Goal: Task Accomplishment & Management: Manage account settings

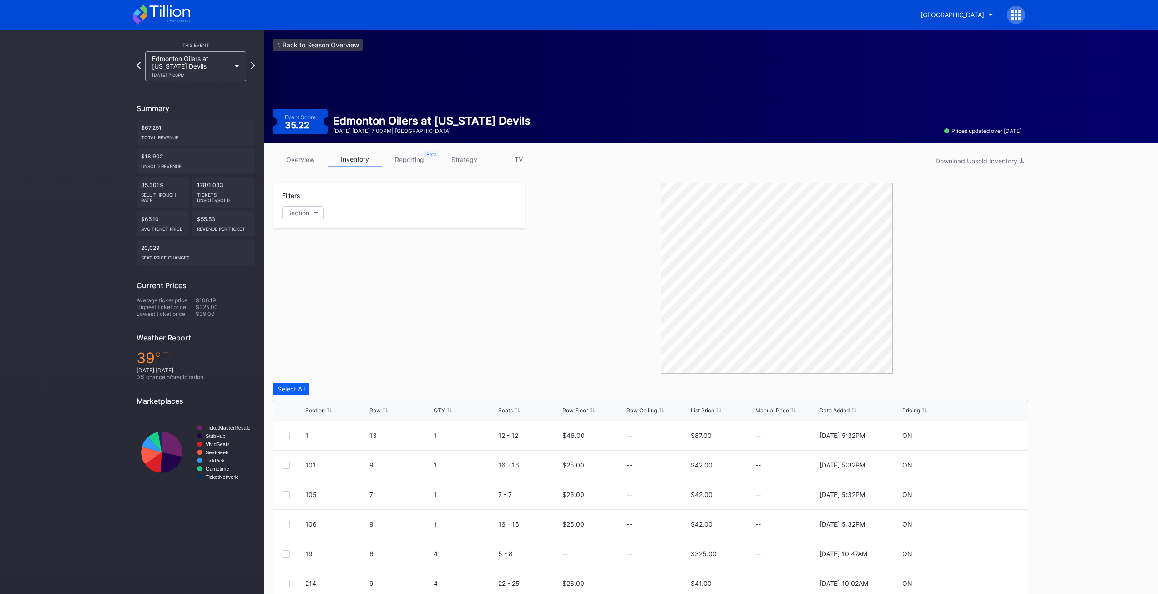
click at [334, 43] on link "<- Back to Season Overview" at bounding box center [318, 45] width 90 height 12
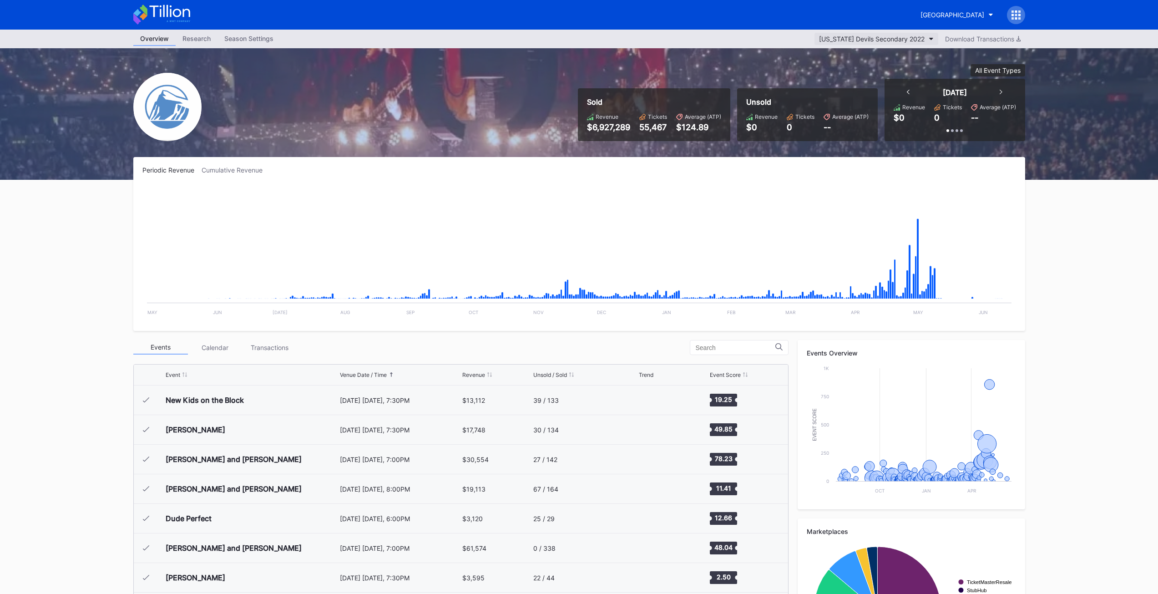
click at [895, 34] on button "[US_STATE] Devils Secondary 2022" at bounding box center [876, 39] width 124 height 12
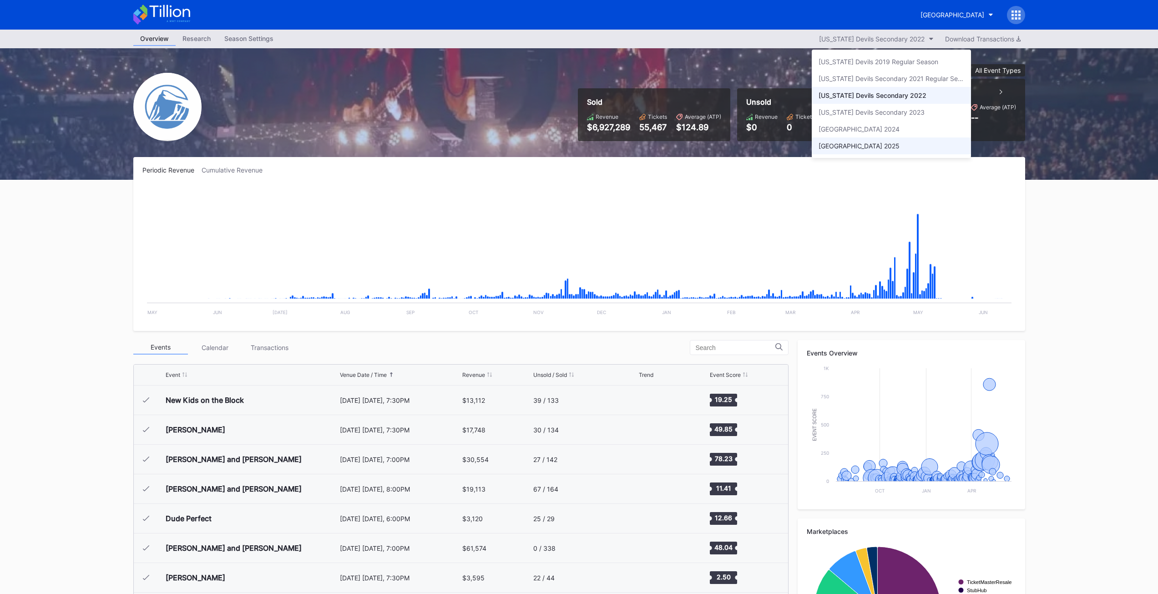
click at [857, 142] on div "[GEOGRAPHIC_DATA] 2025" at bounding box center [859, 146] width 81 height 8
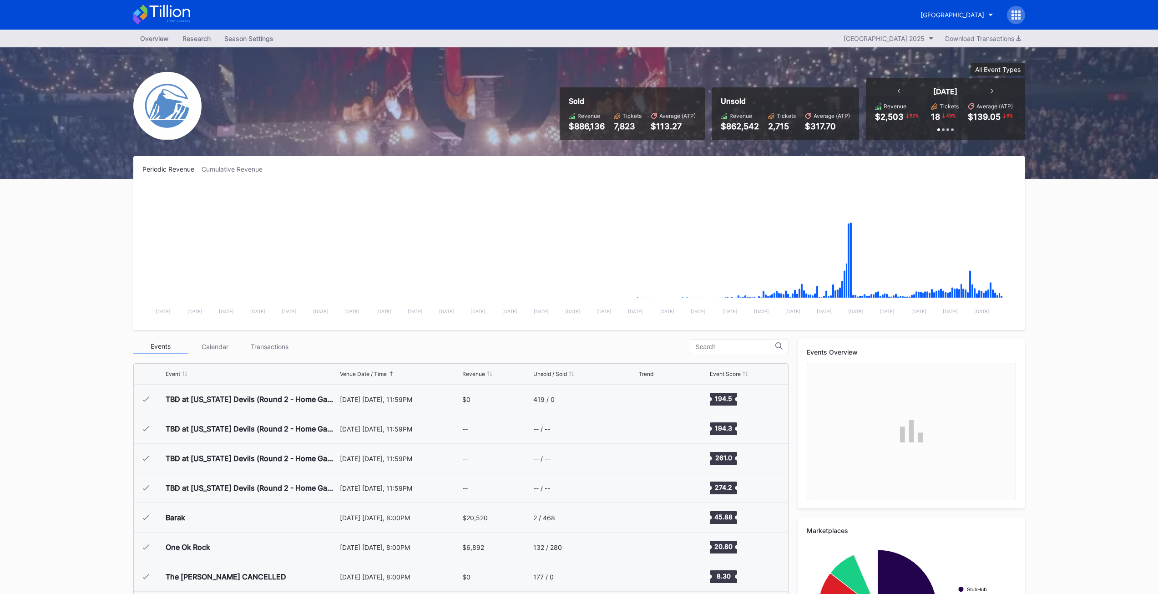
scroll to position [887, 0]
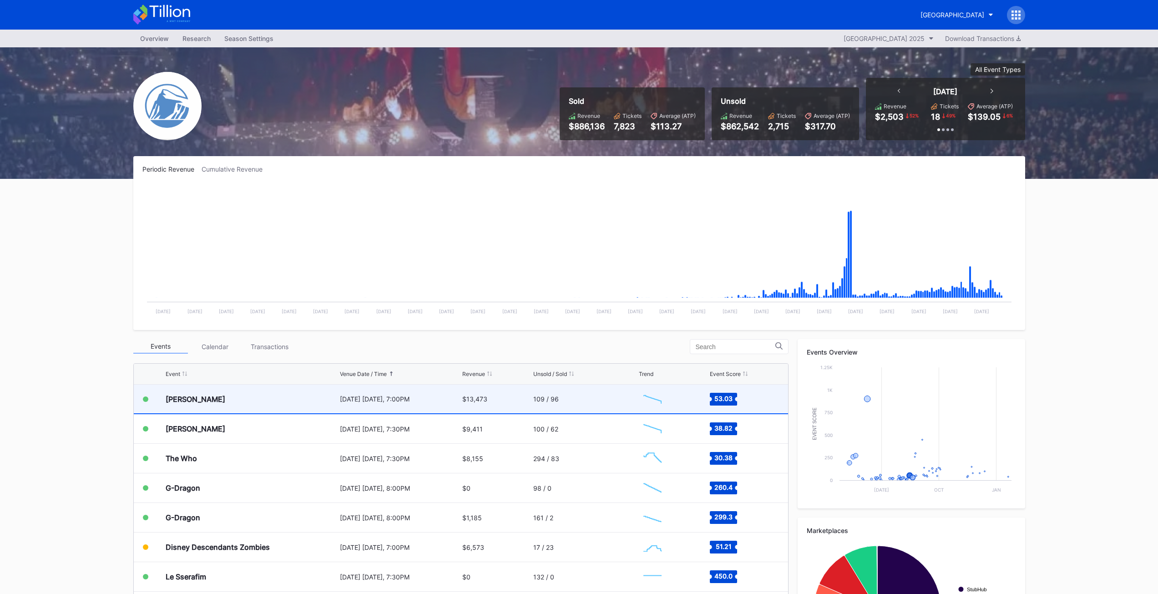
click at [202, 405] on div "[PERSON_NAME]" at bounding box center [252, 398] width 172 height 29
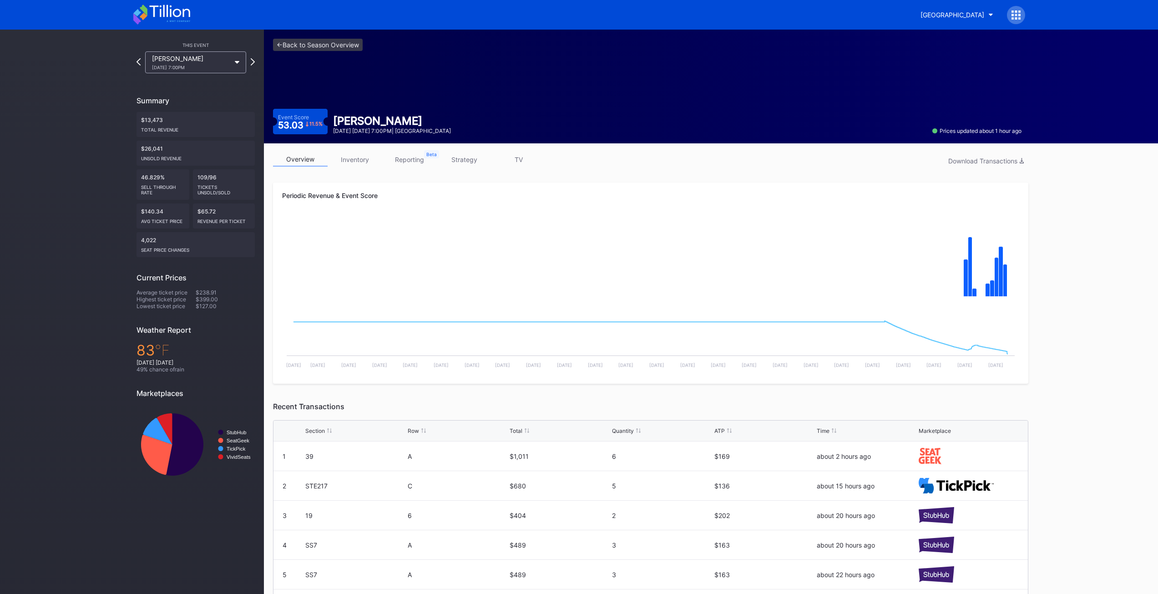
click at [352, 163] on link "inventory" at bounding box center [355, 159] width 55 height 14
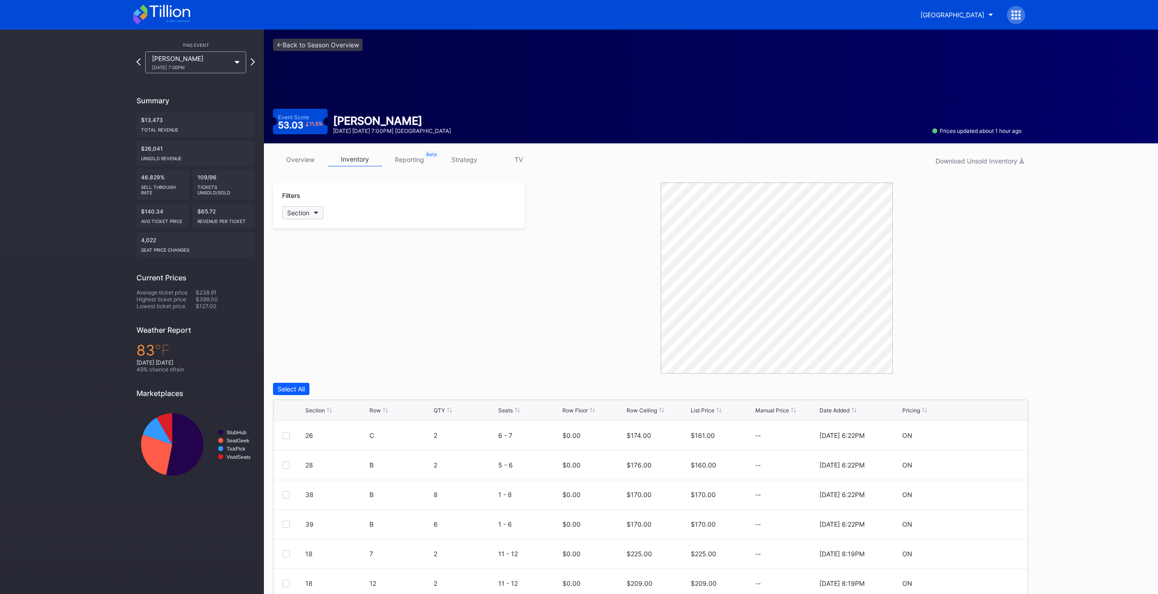
click at [304, 211] on div "Section" at bounding box center [298, 213] width 22 height 8
click at [311, 269] on div "18" at bounding box center [335, 263] width 106 height 17
click at [312, 278] on div "19" at bounding box center [335, 280] width 106 height 17
click at [312, 295] on div "23" at bounding box center [335, 297] width 106 height 17
click at [313, 310] on div "26" at bounding box center [335, 314] width 106 height 17
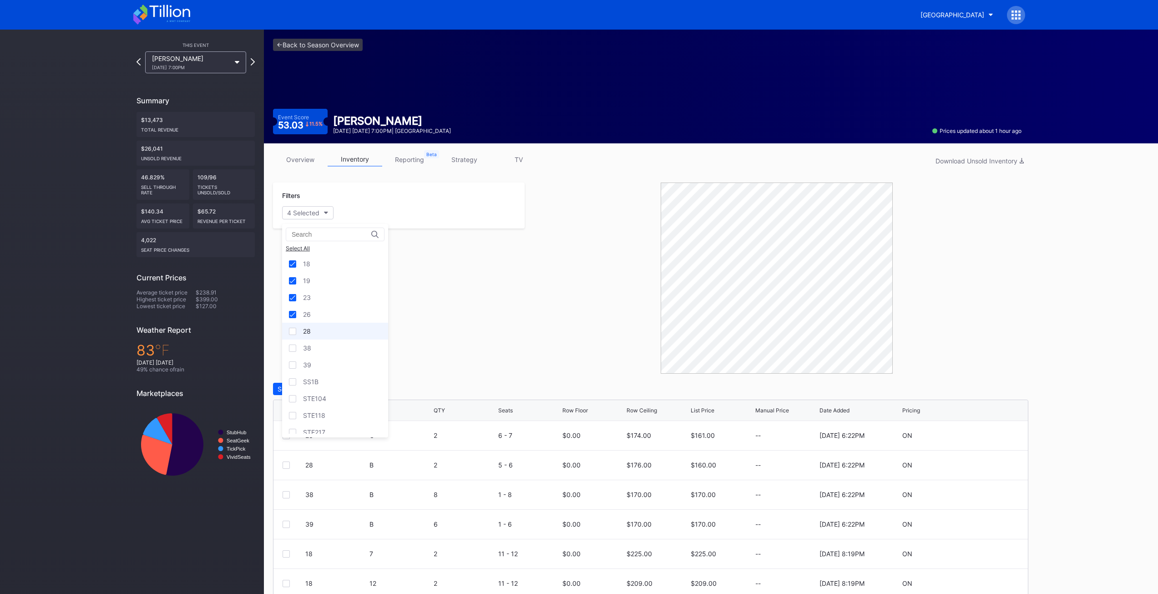
click at [311, 328] on div "28" at bounding box center [307, 331] width 8 height 8
click at [311, 344] on div "38" at bounding box center [307, 348] width 8 height 8
click at [312, 365] on div "39" at bounding box center [335, 364] width 106 height 17
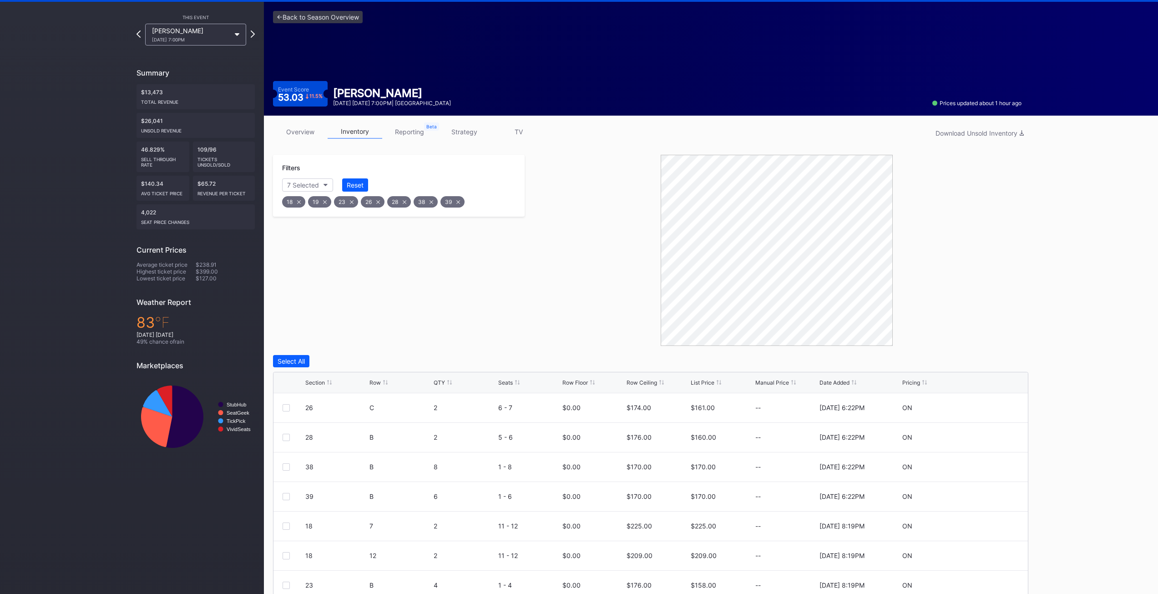
scroll to position [66, 0]
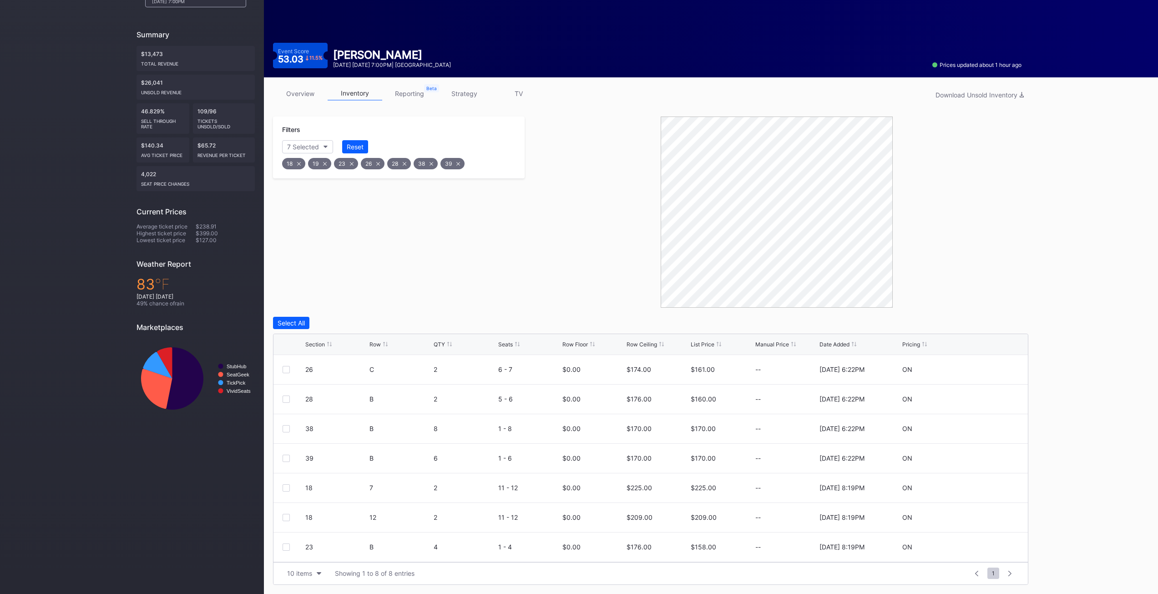
click at [450, 344] on icon at bounding box center [449, 344] width 5 height 5
click at [440, 344] on div "QTY" at bounding box center [439, 344] width 11 height 7
click at [495, 304] on div "Filters 7 Selected Reset 18 19 23 26 28 38 39" at bounding box center [399, 211] width 252 height 191
click at [459, 162] on icon at bounding box center [458, 164] width 4 height 4
click at [479, 256] on div "Filters 6 Selected Reset 18 19 23 26 28 38" at bounding box center [399, 211] width 252 height 191
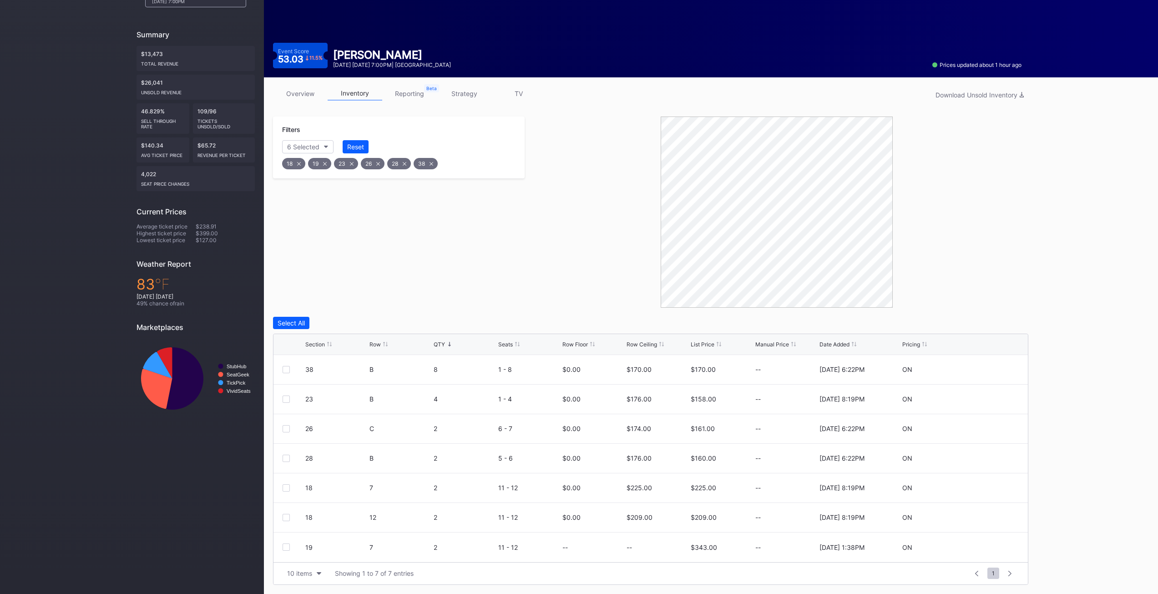
click at [435, 245] on div "Filters 6 Selected Reset 18 19 23 26 28 38" at bounding box center [399, 211] width 252 height 191
click at [437, 230] on div "Filters 6 Selected Reset 18 19 23 26 28 38" at bounding box center [399, 211] width 252 height 191
click at [399, 276] on div "Filters 6 Selected Reset 18 19 23 26 28 38" at bounding box center [399, 211] width 252 height 191
click at [399, 277] on div "Filters 6 Selected Reset 18 19 23 26 28 38" at bounding box center [399, 211] width 252 height 191
click at [284, 402] on div at bounding box center [286, 398] width 7 height 7
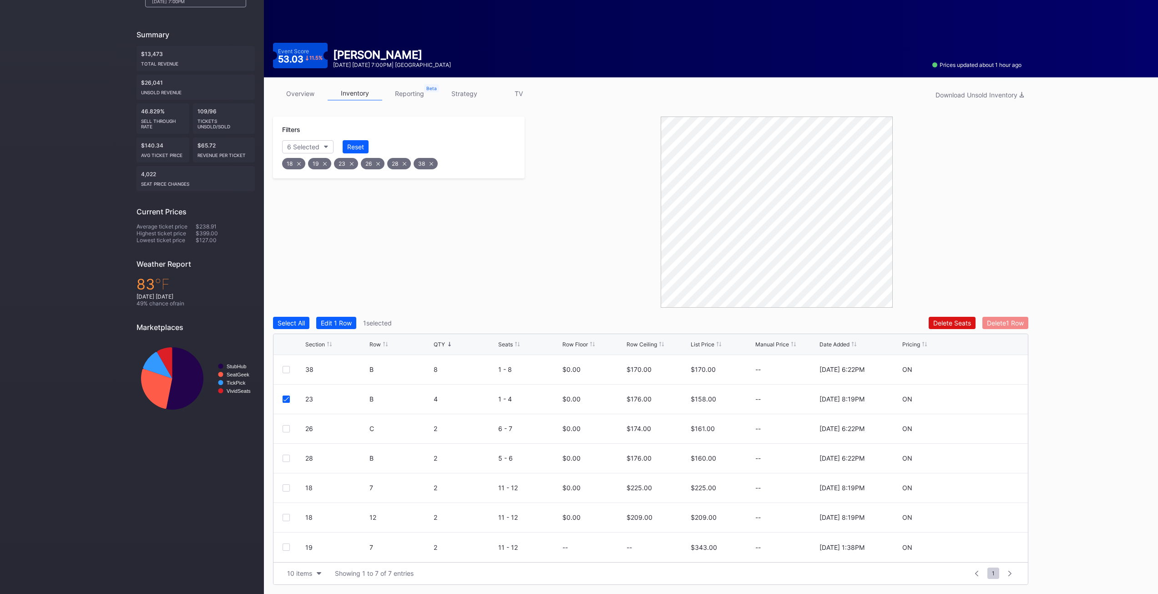
click at [1010, 319] on div "Delete 1 Row" at bounding box center [1005, 323] width 37 height 8
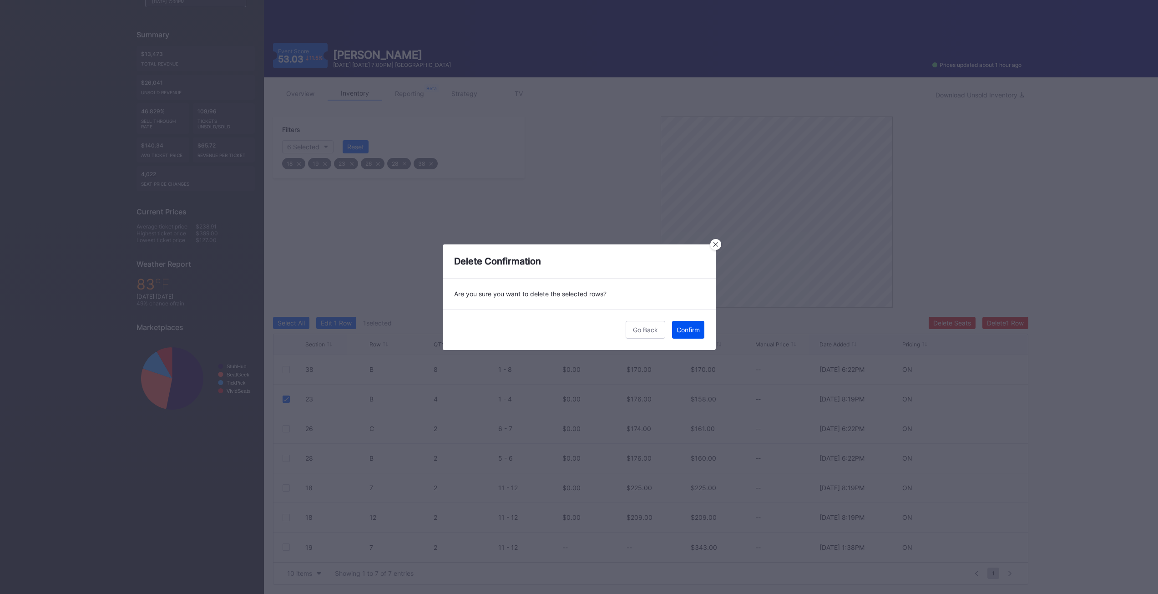
click at [697, 327] on div "Confirm" at bounding box center [688, 330] width 23 height 8
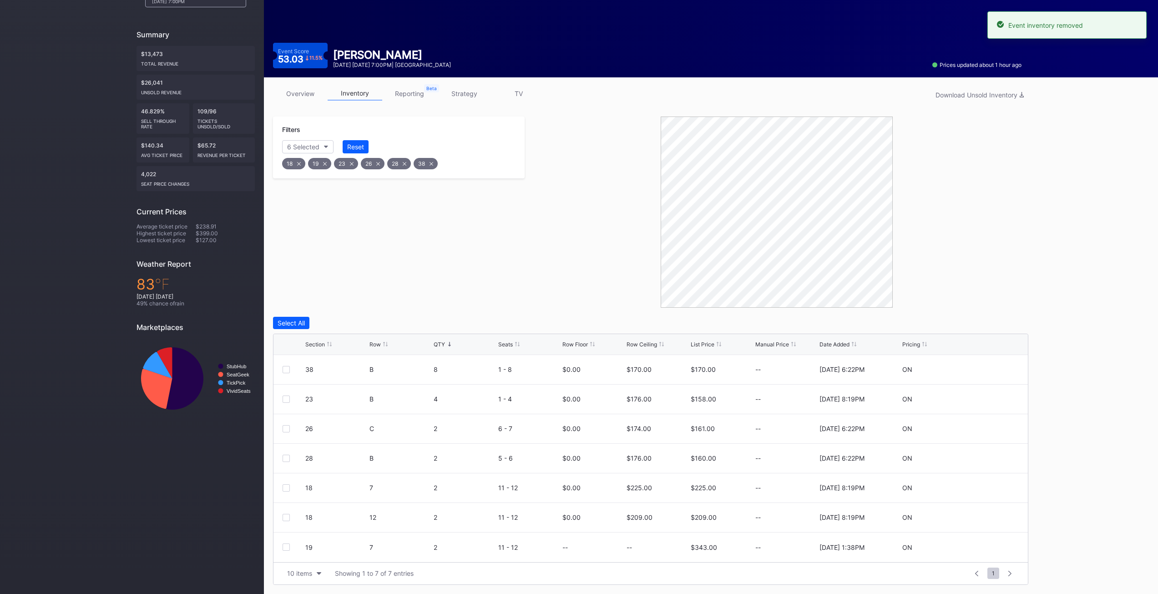
scroll to position [36, 0]
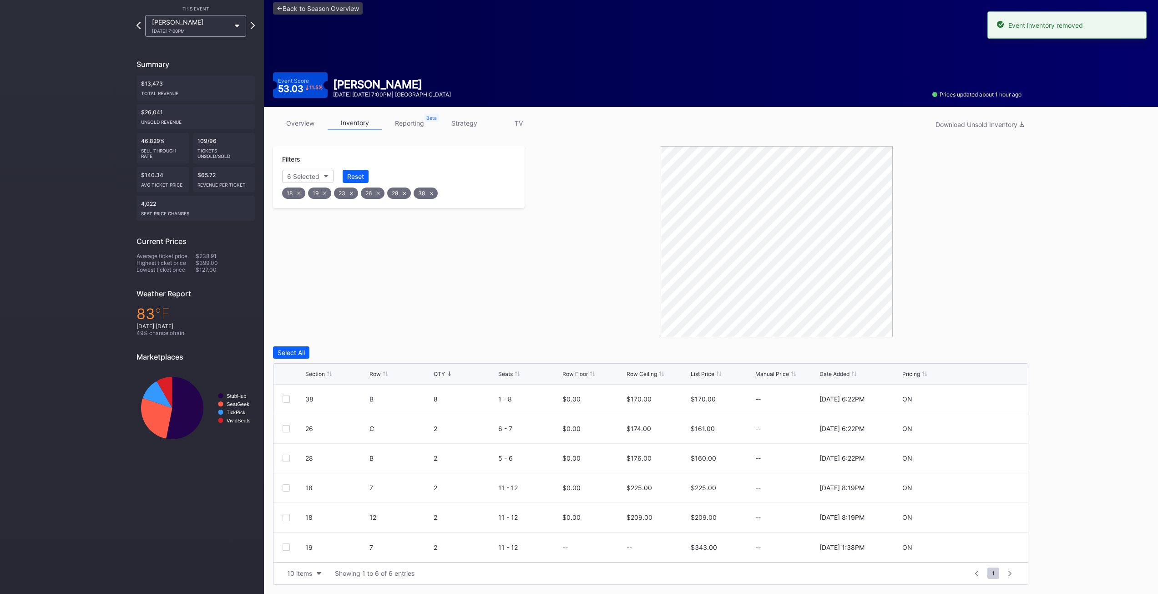
click at [527, 291] on div at bounding box center [777, 241] width 504 height 191
click at [355, 175] on div "Reset" at bounding box center [355, 176] width 17 height 8
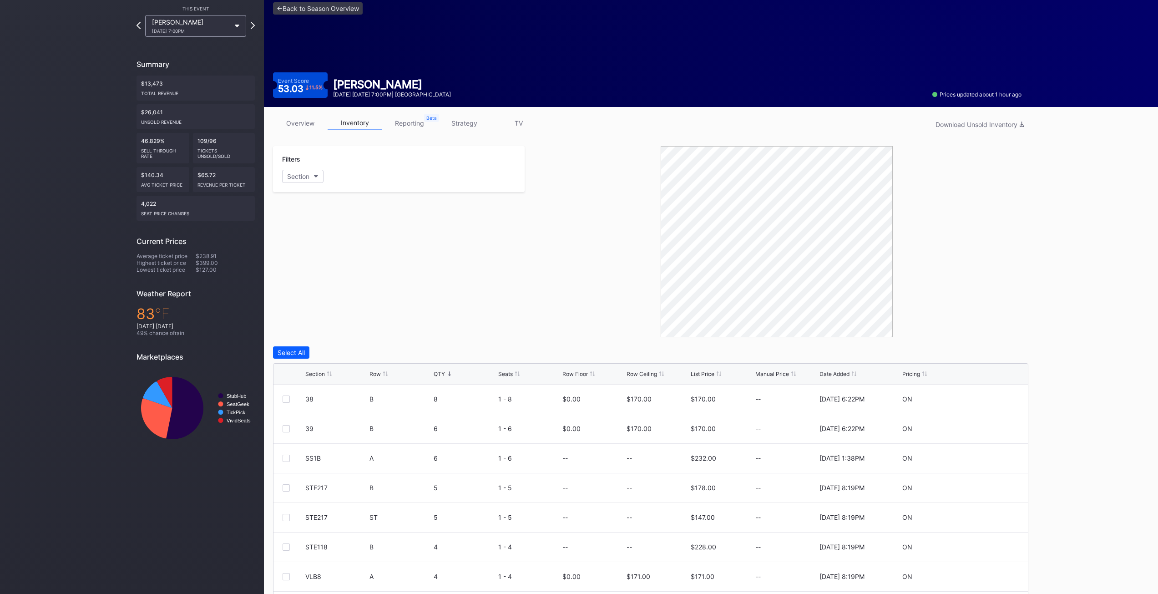
click at [409, 320] on div "Filters Section" at bounding box center [399, 241] width 252 height 191
